Goal: Information Seeking & Learning: Check status

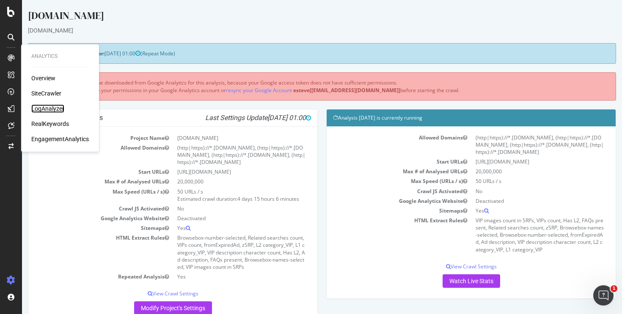
click at [41, 108] on div "LogAnalyzer" at bounding box center [47, 108] width 33 height 8
